Goal: Obtain resource: Download file/media

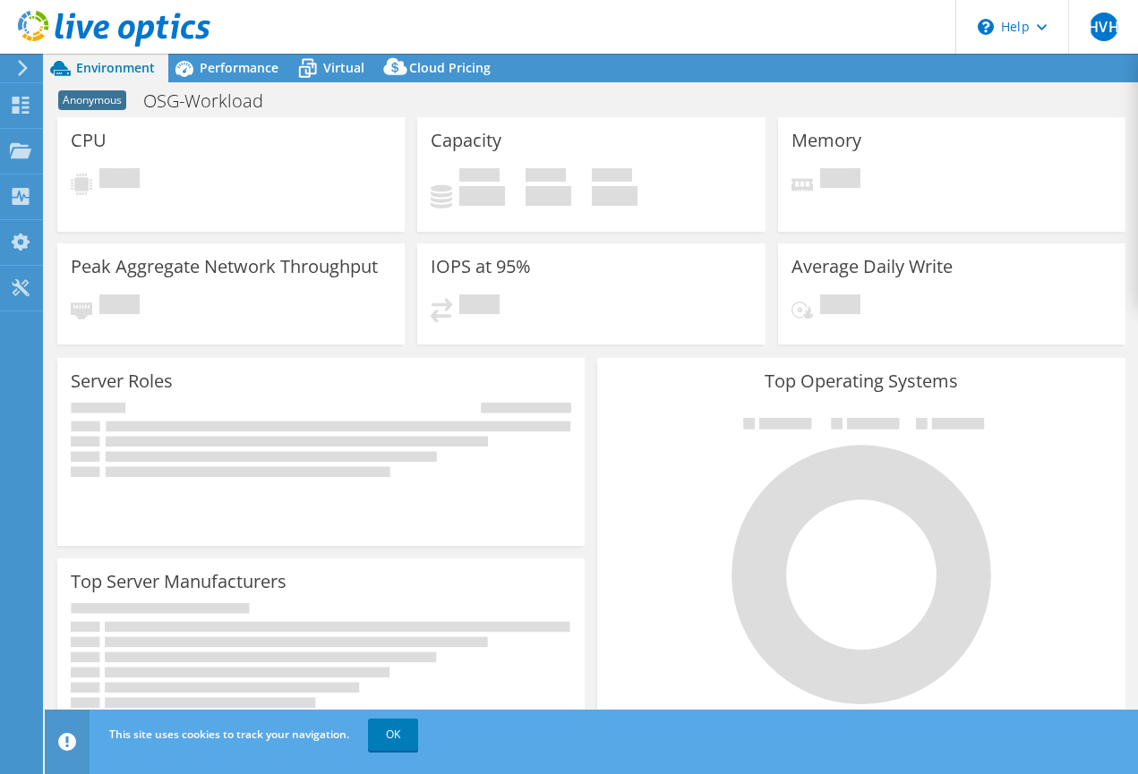
select select "EULondon"
select select "EUR"
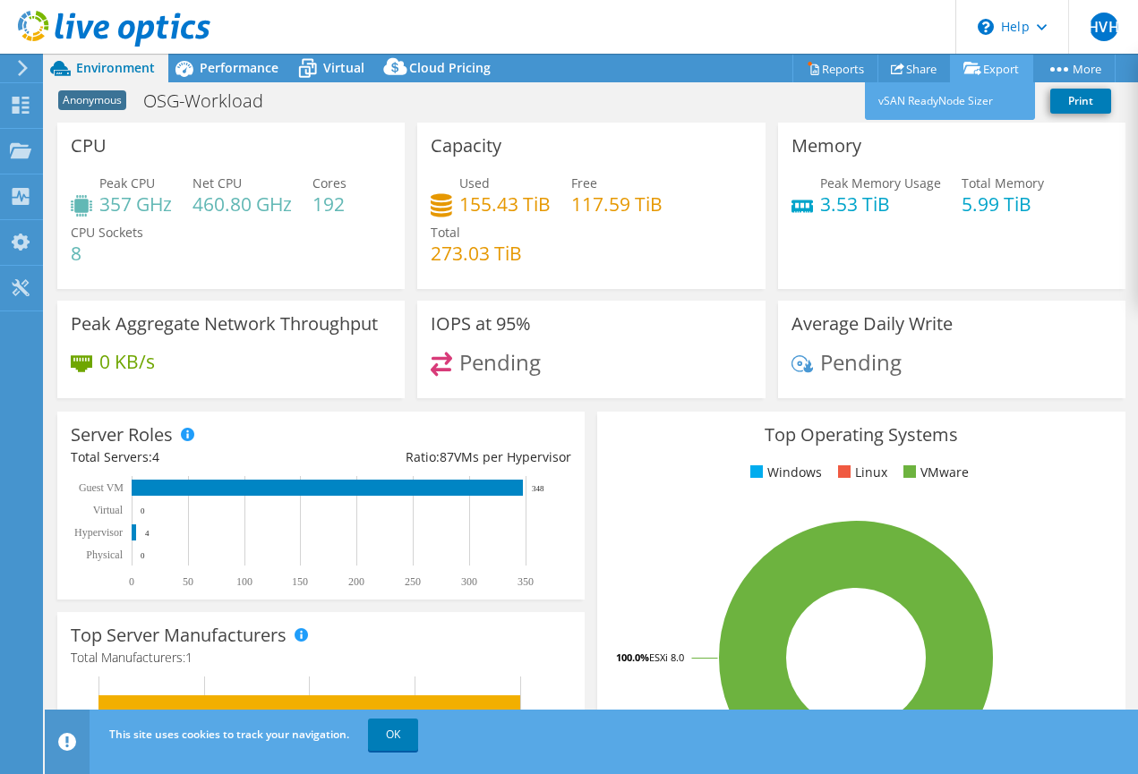
click at [998, 64] on link "Export" at bounding box center [991, 69] width 83 height 28
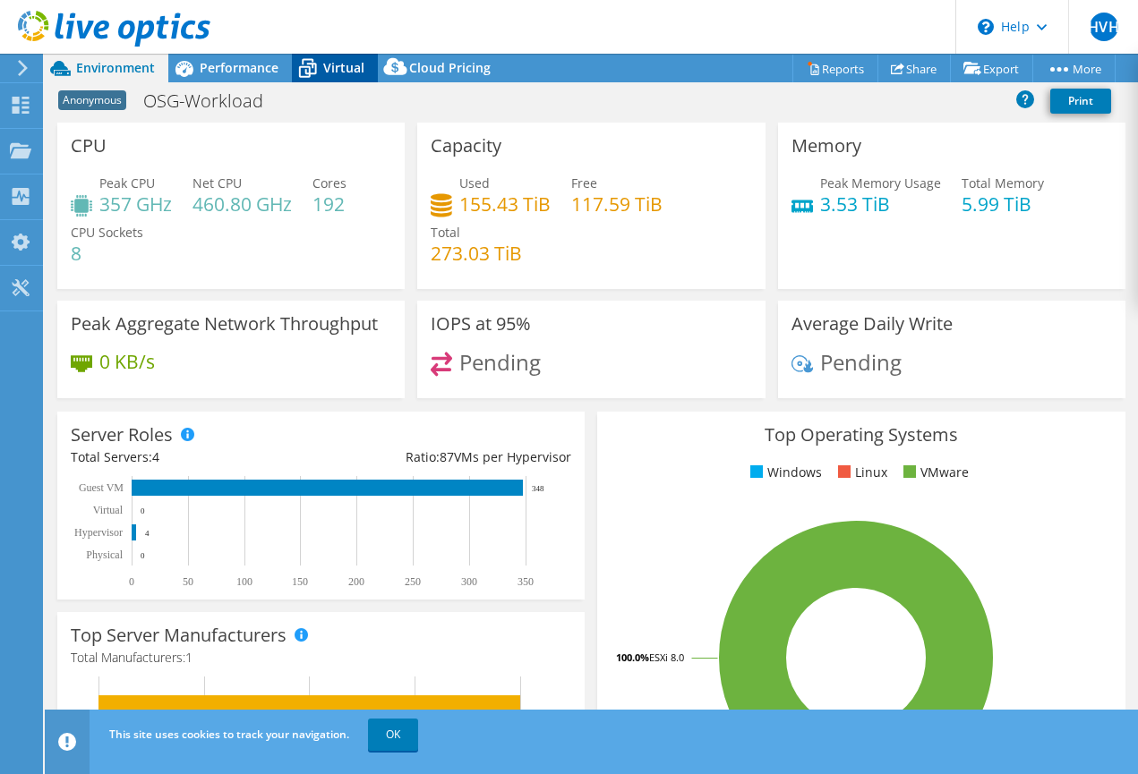
click at [334, 69] on span "Virtual" at bounding box center [343, 67] width 41 height 17
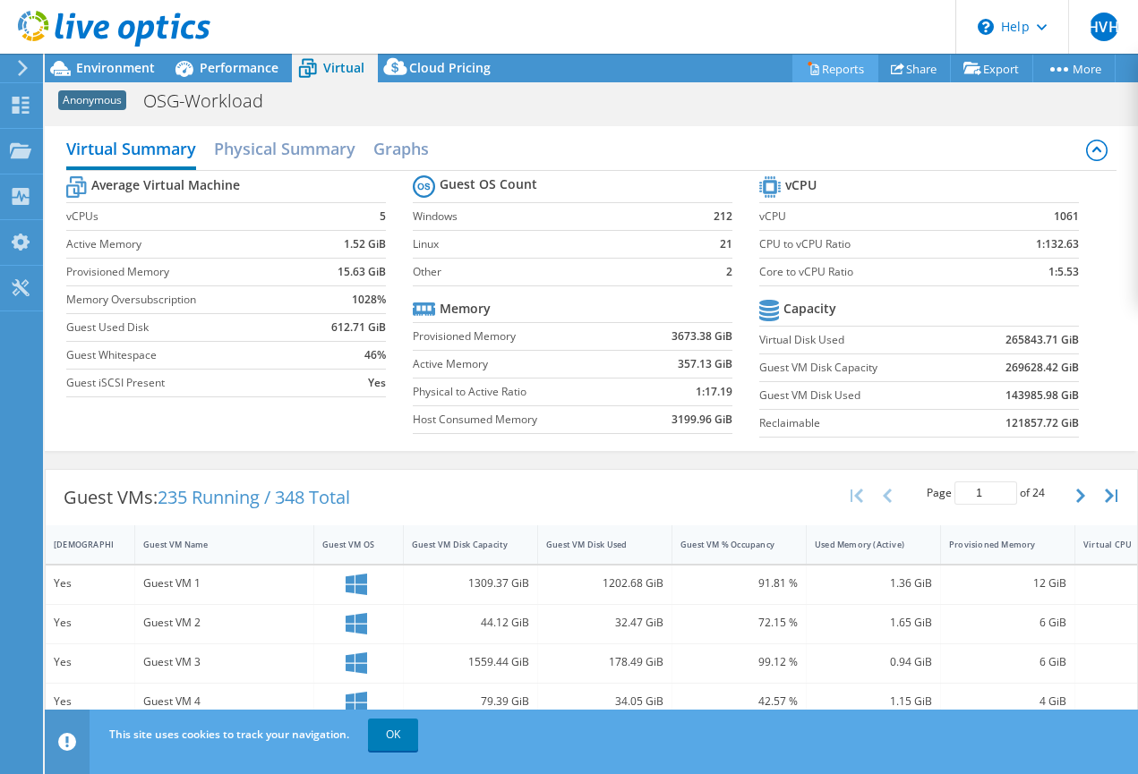
click at [832, 64] on link "Reports" at bounding box center [835, 69] width 86 height 28
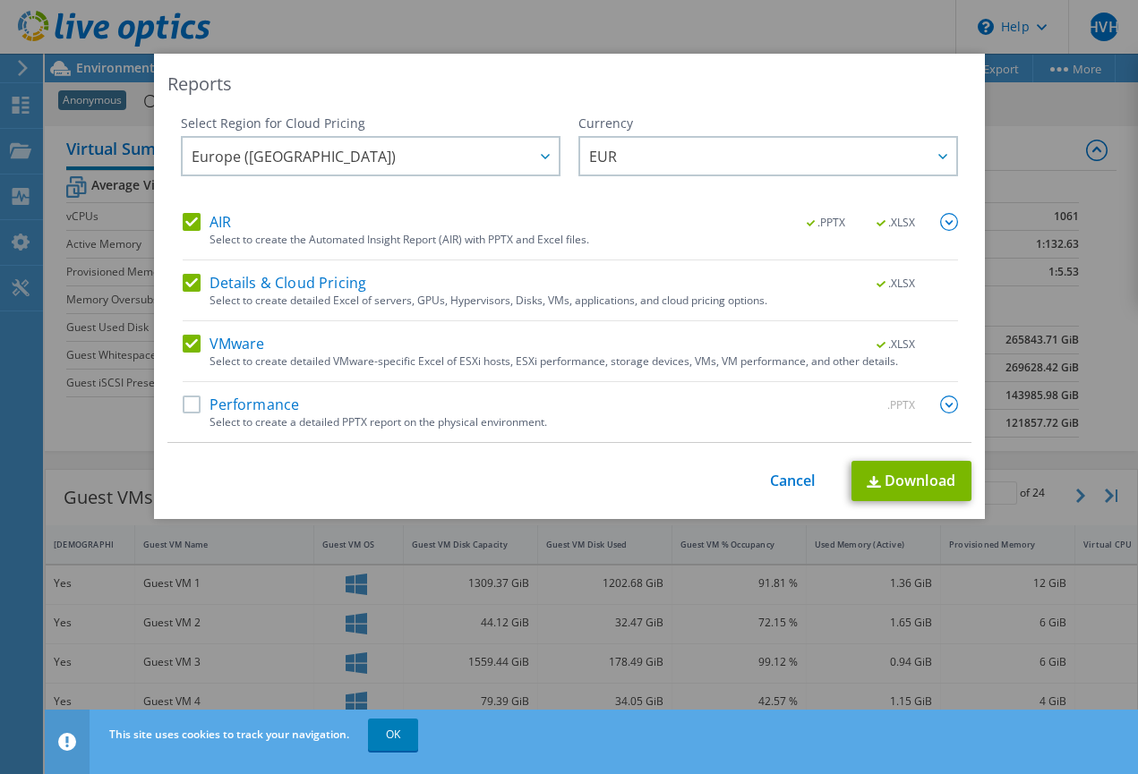
click at [191, 402] on label "Performance" at bounding box center [241, 405] width 117 height 18
click at [0, 0] on input "Performance" at bounding box center [0, 0] width 0 height 0
click at [193, 400] on label "Performance" at bounding box center [241, 405] width 117 height 18
click at [0, 0] on input "Performance" at bounding box center [0, 0] width 0 height 0
click at [189, 217] on label "AIR" at bounding box center [207, 222] width 48 height 18
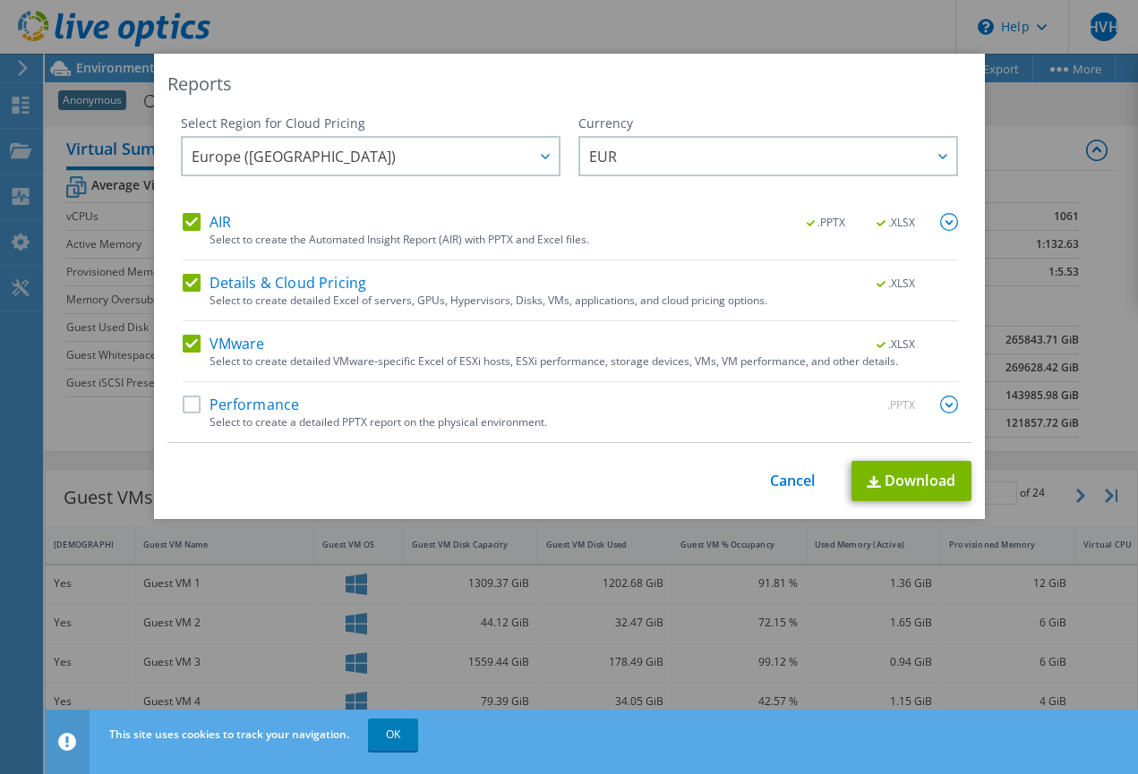
click at [0, 0] on input "AIR" at bounding box center [0, 0] width 0 height 0
click at [193, 284] on label "Details & Cloud Pricing" at bounding box center [275, 283] width 184 height 18
click at [0, 0] on input "Details & Cloud Pricing" at bounding box center [0, 0] width 0 height 0
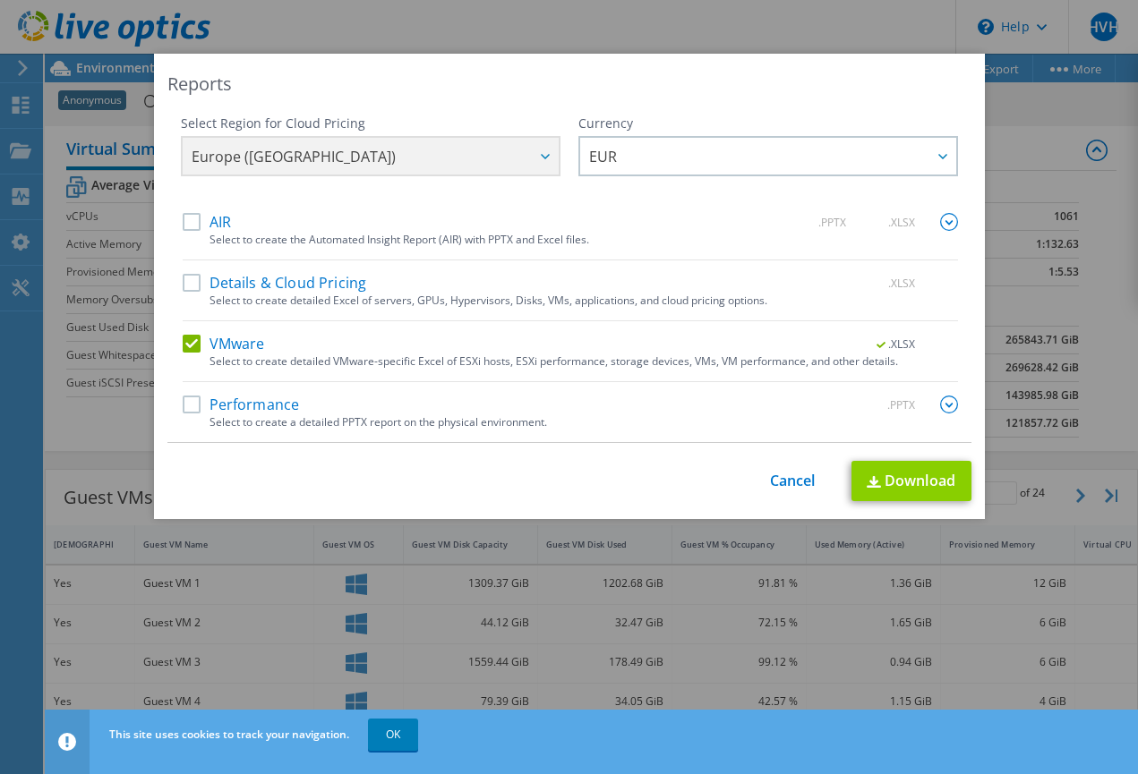
click at [911, 473] on link "Download" at bounding box center [911, 481] width 120 height 40
click at [788, 479] on link "Cancel" at bounding box center [793, 481] width 46 height 17
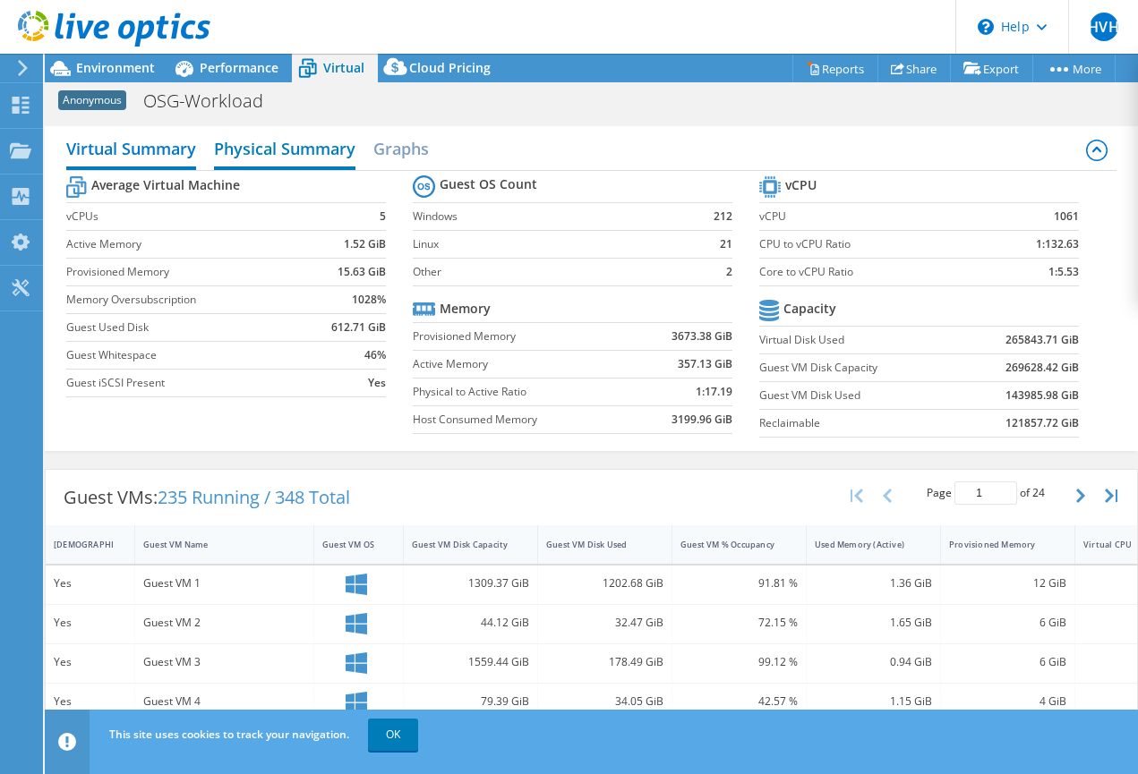
click at [303, 153] on h2 "Physical Summary" at bounding box center [284, 150] width 141 height 39
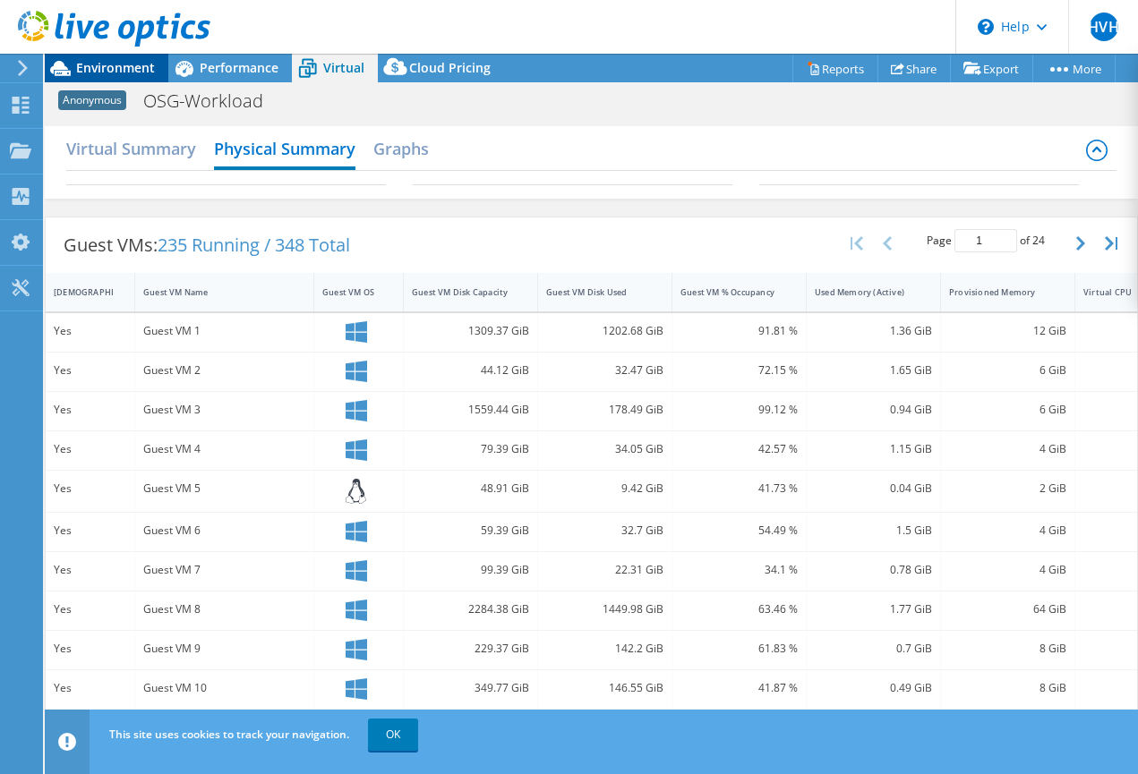
click at [115, 68] on span "Environment" at bounding box center [115, 67] width 79 height 17
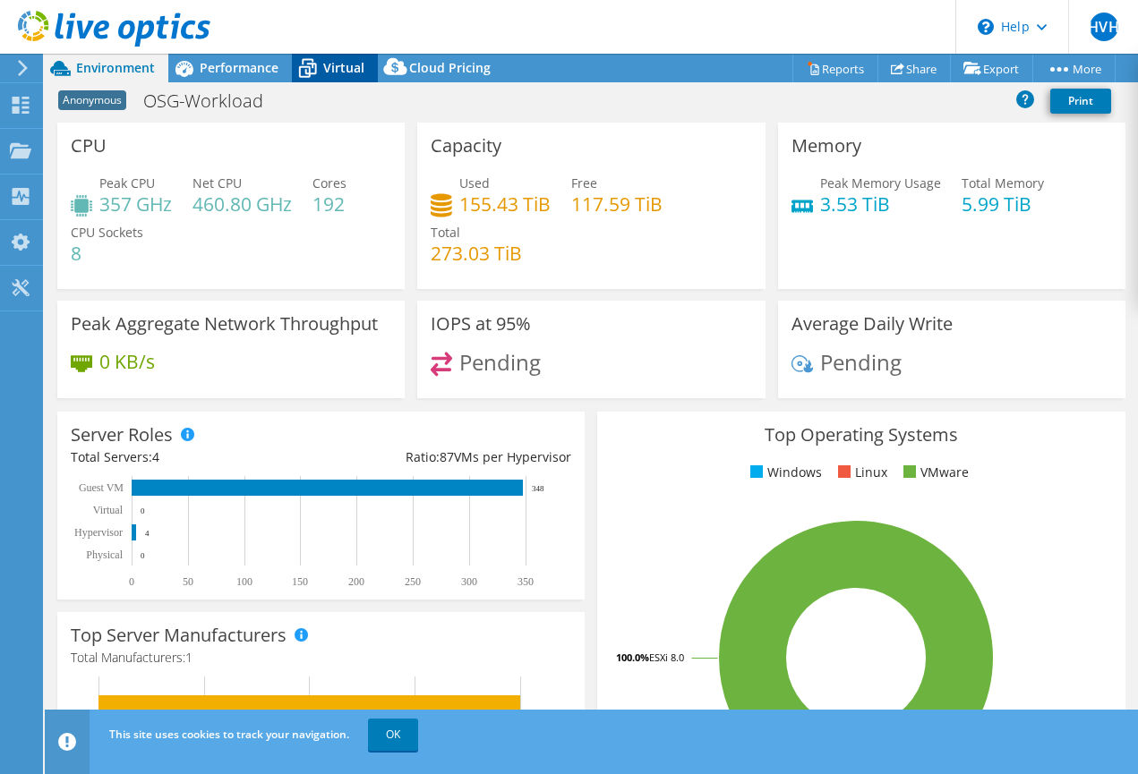
click at [320, 64] on icon at bounding box center [307, 68] width 31 height 31
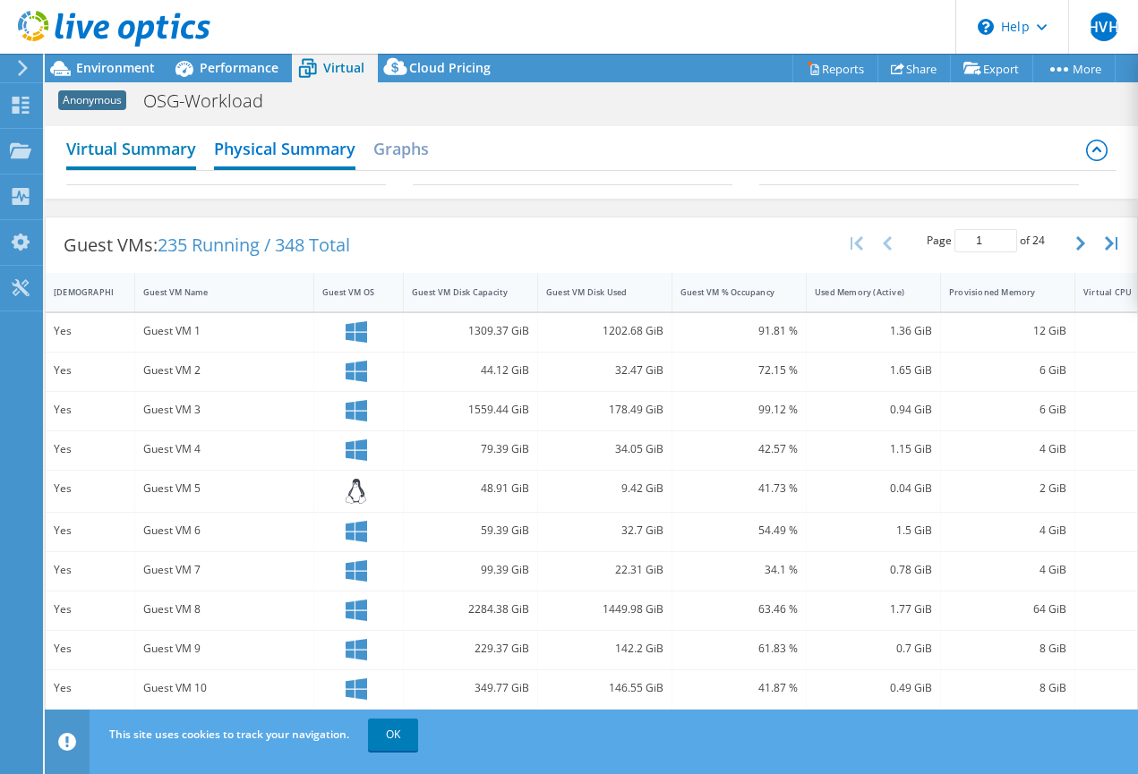
click at [112, 145] on h2 "Virtual Summary" at bounding box center [131, 150] width 130 height 39
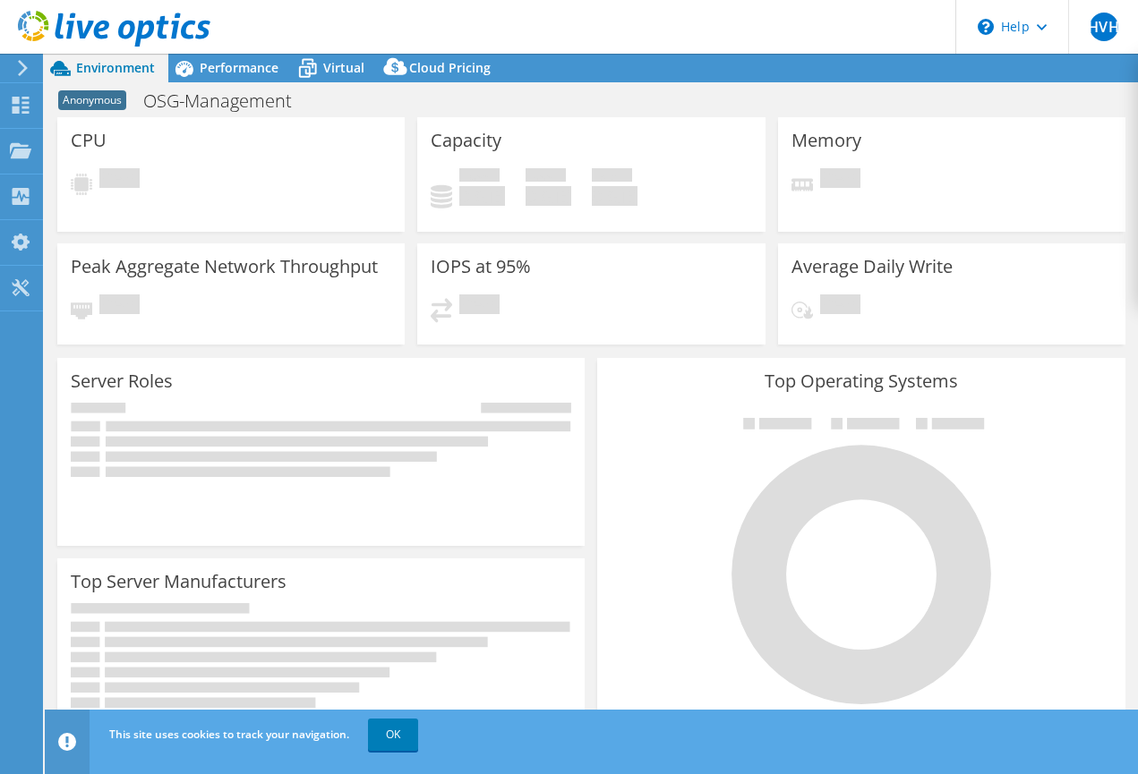
select select "USD"
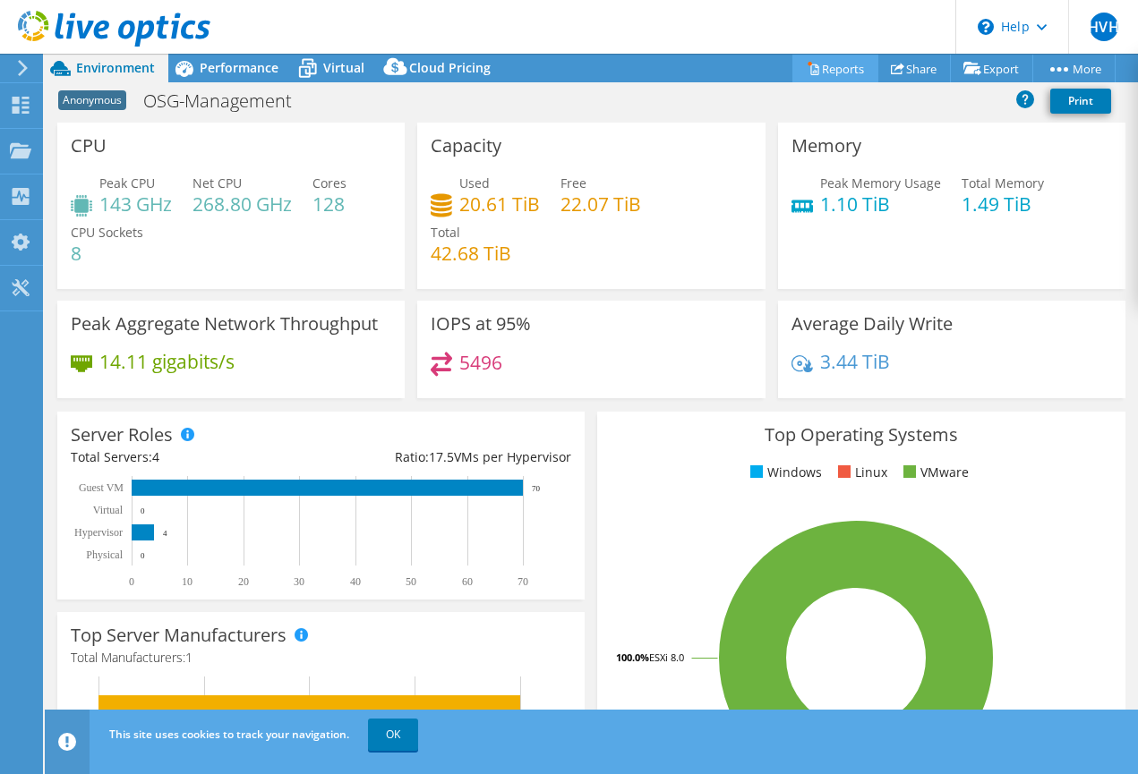
click at [837, 70] on link "Reports" at bounding box center [835, 69] width 86 height 28
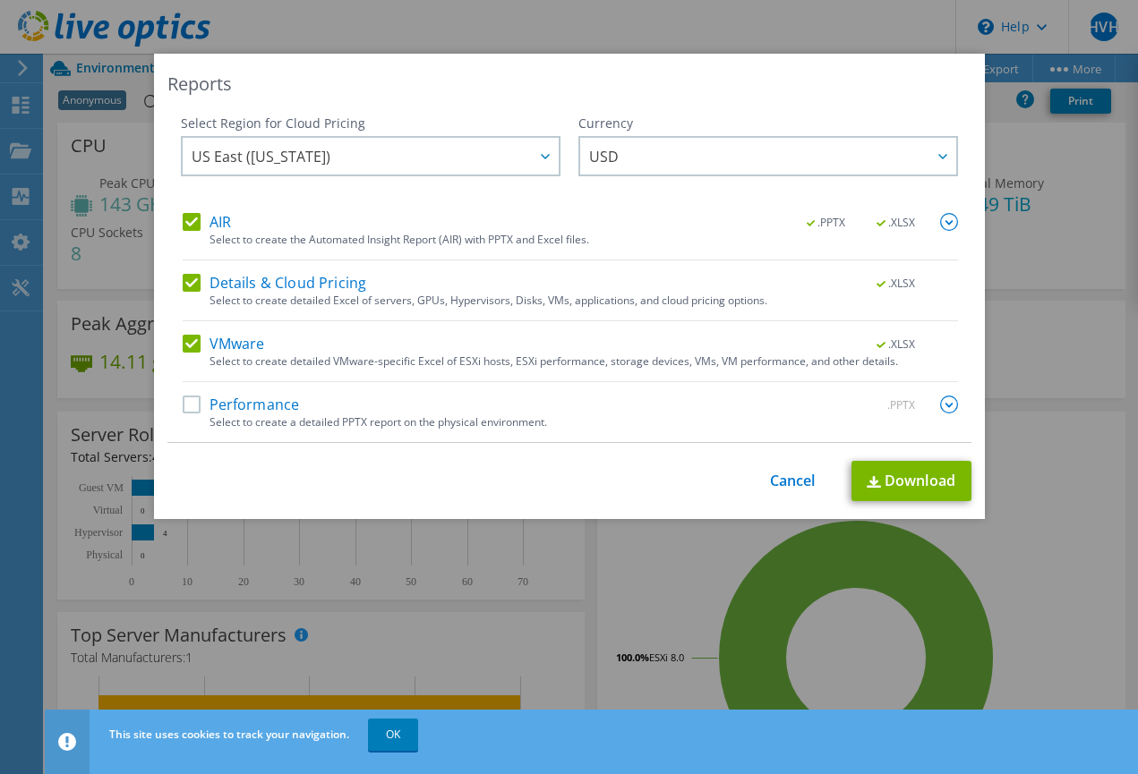
click at [195, 219] on label "AIR" at bounding box center [207, 222] width 48 height 18
click at [0, 0] on input "AIR" at bounding box center [0, 0] width 0 height 0
click at [196, 289] on label "Details & Cloud Pricing" at bounding box center [275, 283] width 184 height 18
click at [0, 0] on input "Details & Cloud Pricing" at bounding box center [0, 0] width 0 height 0
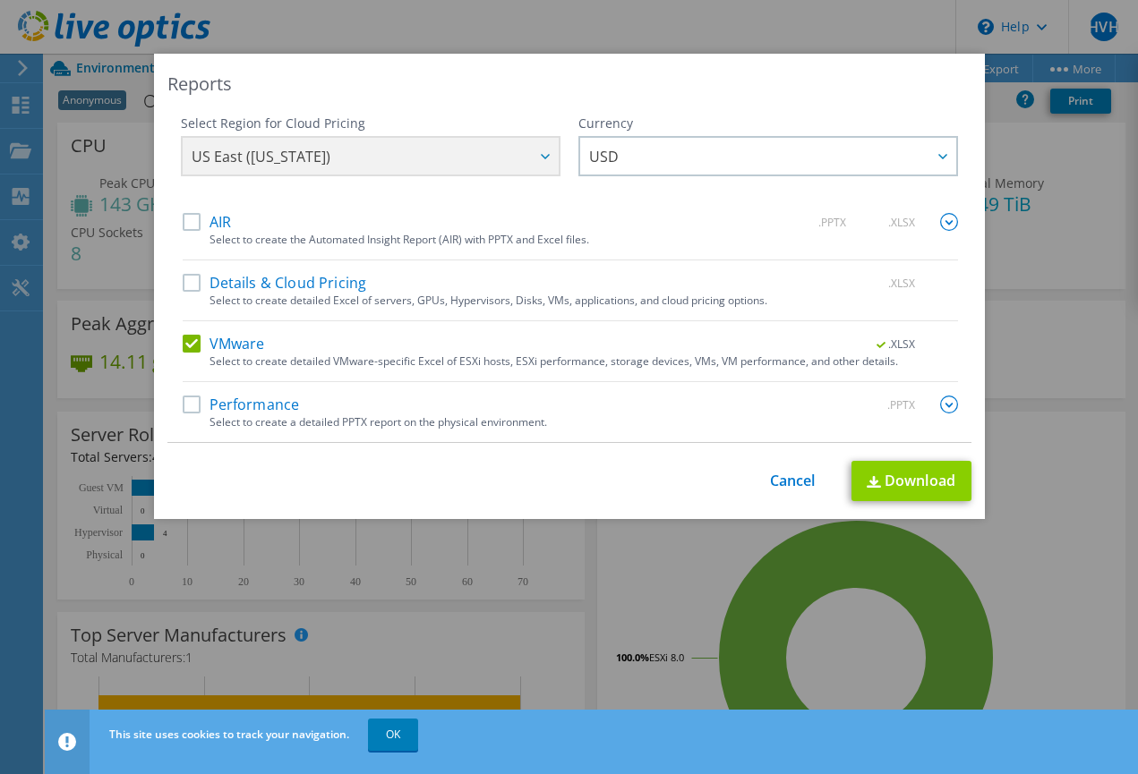
click at [919, 487] on link "Download" at bounding box center [911, 481] width 120 height 40
click at [793, 483] on link "Cancel" at bounding box center [793, 481] width 46 height 17
